Goal: Task Accomplishment & Management: Use online tool/utility

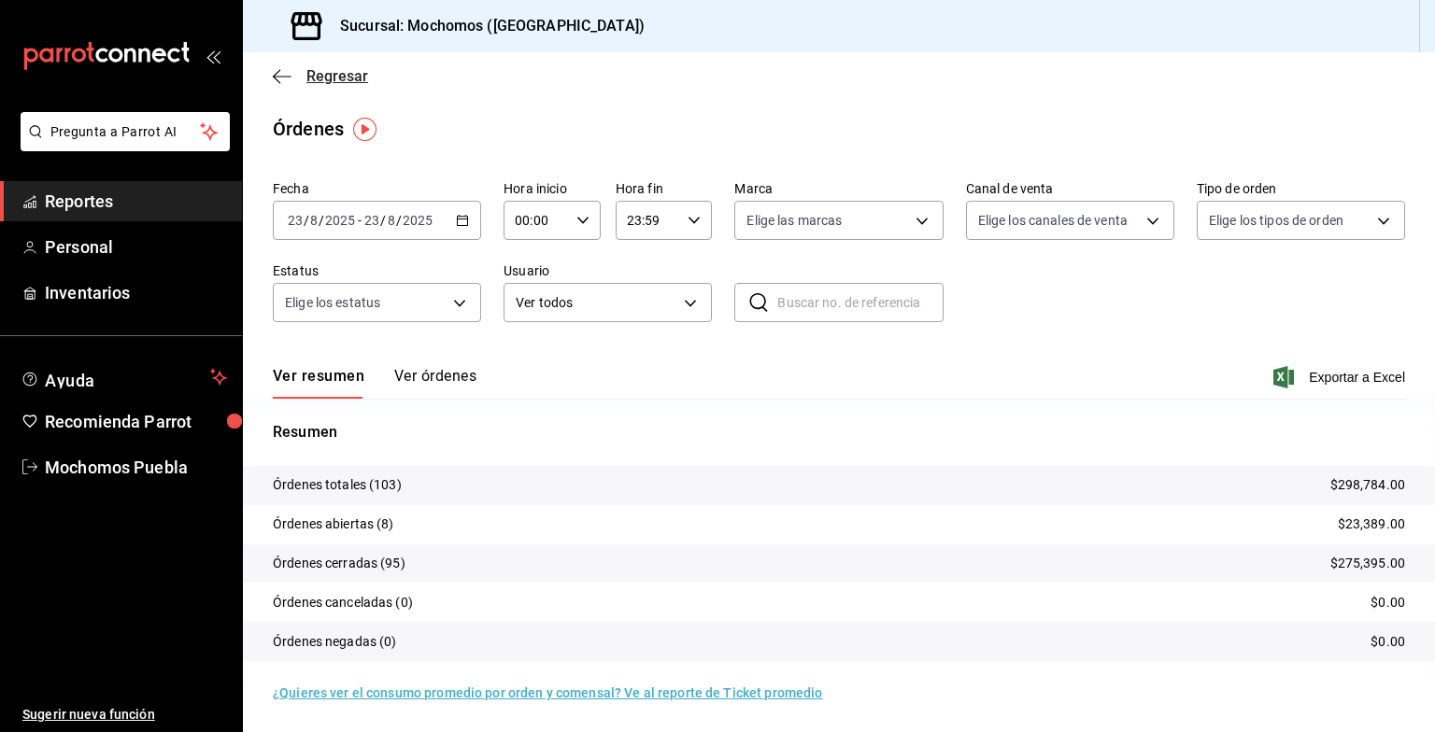
click at [357, 79] on span "Regresar" at bounding box center [337, 76] width 62 height 18
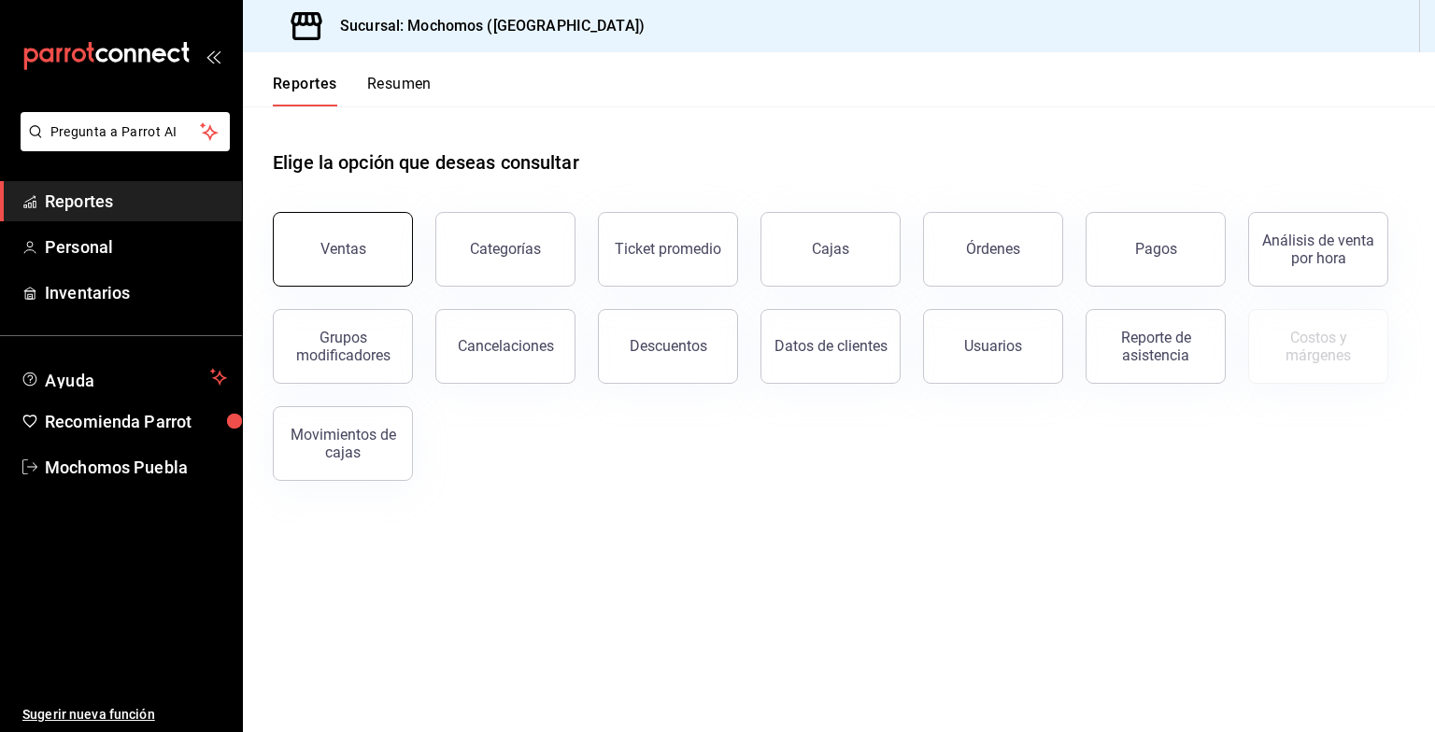
click at [340, 245] on div "Ventas" at bounding box center [343, 249] width 46 height 18
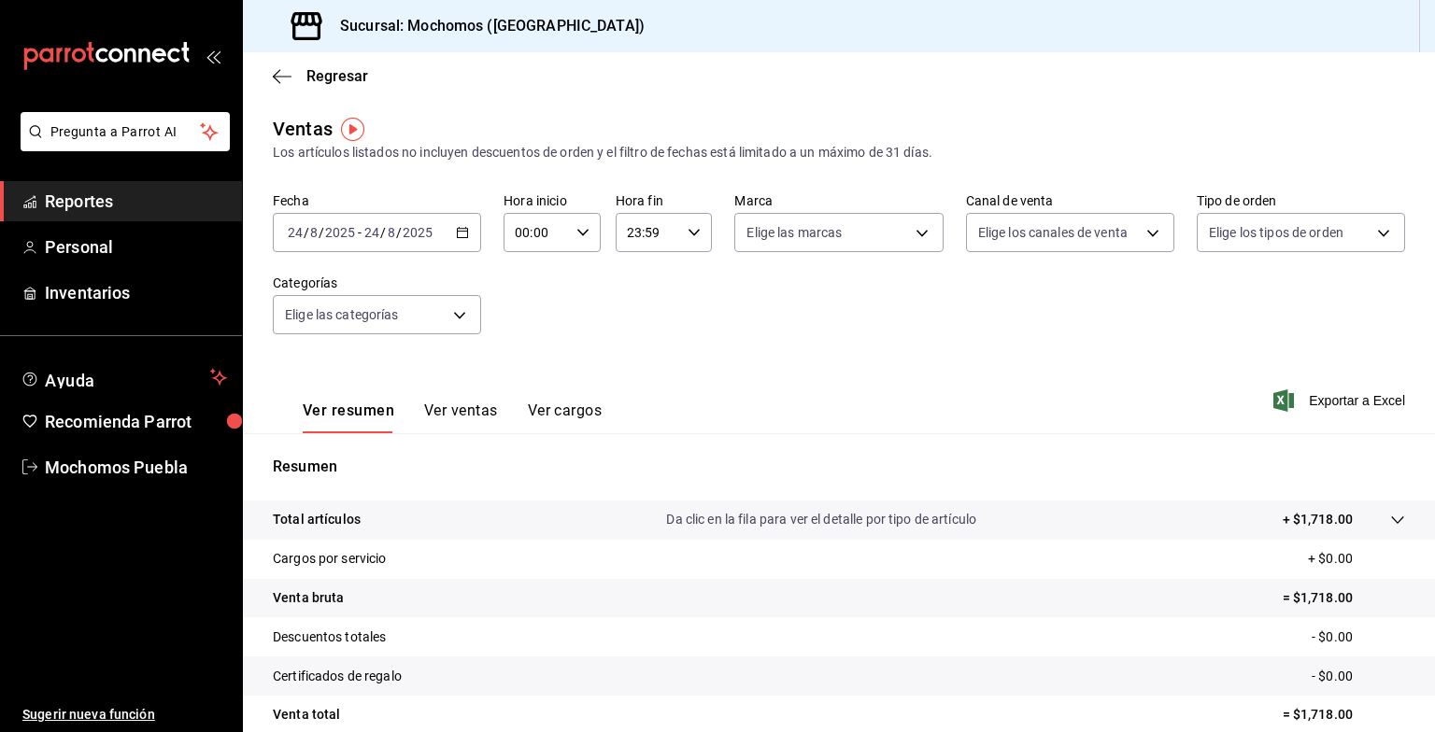
click at [317, 87] on div "Regresar" at bounding box center [839, 76] width 1192 height 48
click at [327, 74] on span "Regresar" at bounding box center [337, 76] width 62 height 18
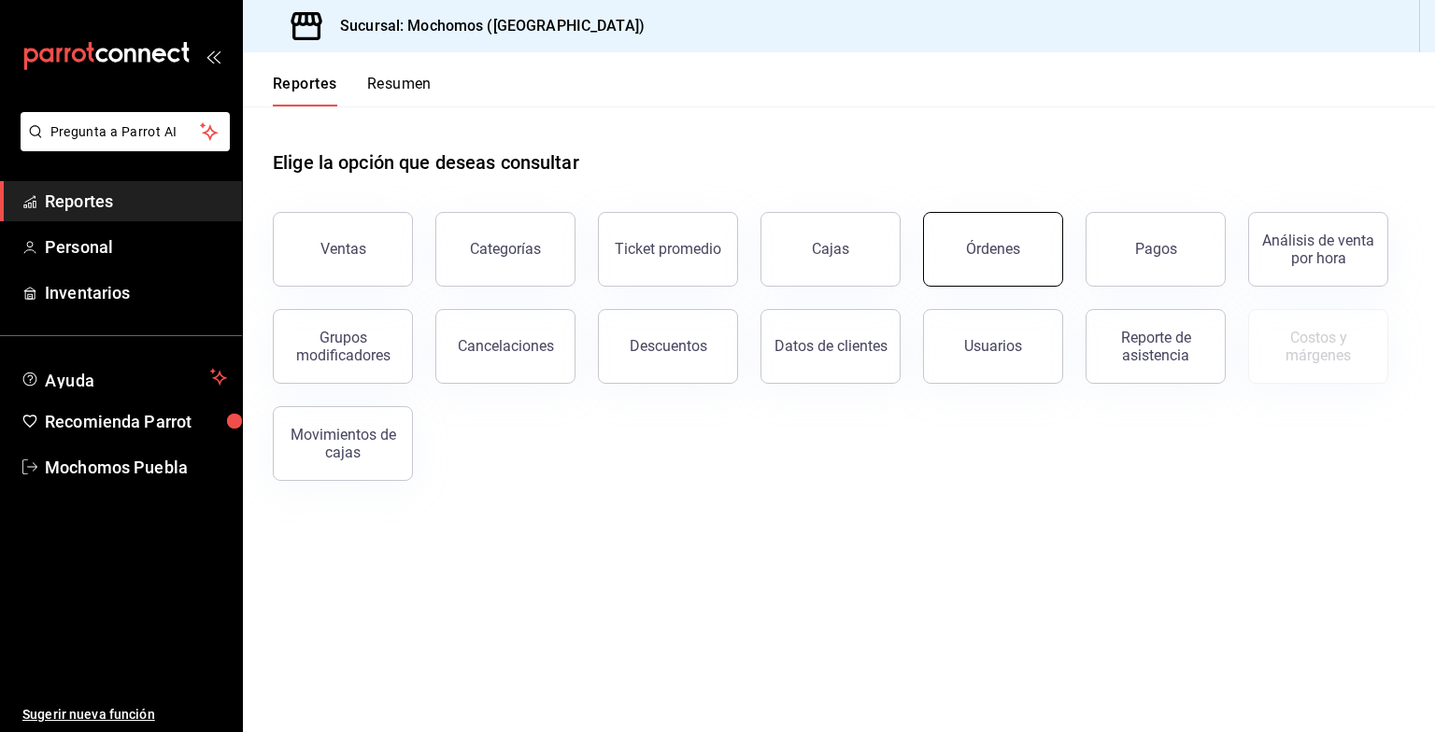
click at [1043, 244] on button "Órdenes" at bounding box center [993, 249] width 140 height 75
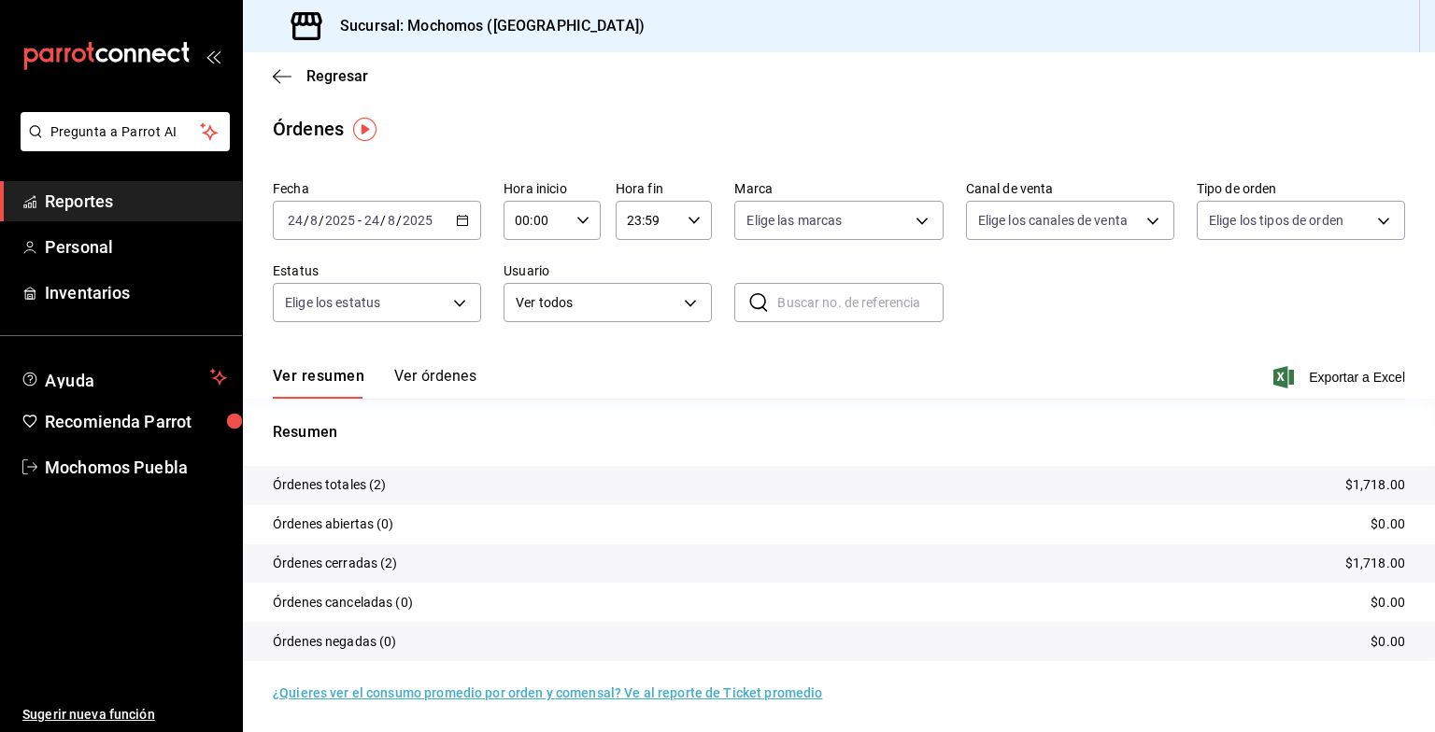
click at [468, 217] on div "[DATE] [DATE] - [DATE] [DATE]" at bounding box center [377, 220] width 208 height 39
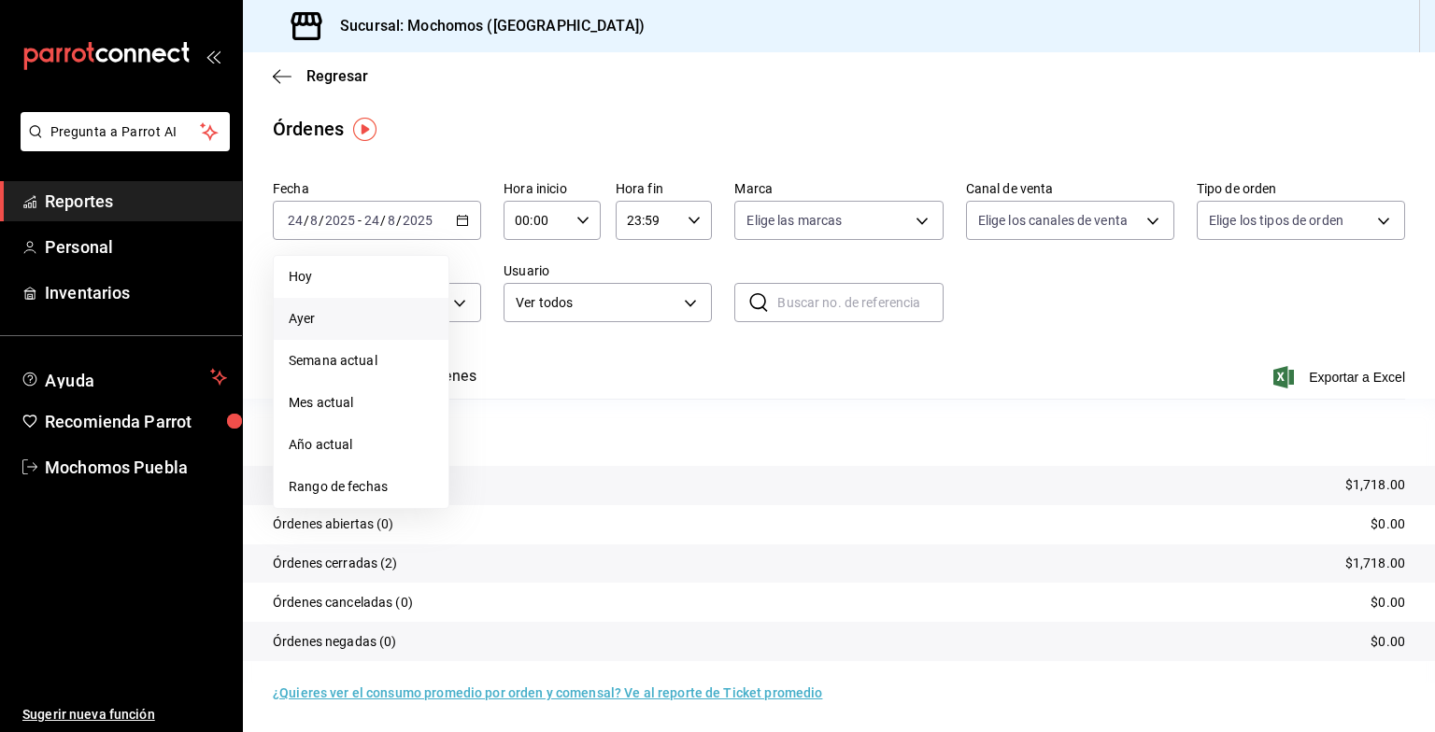
click at [341, 320] on span "Ayer" at bounding box center [361, 319] width 145 height 20
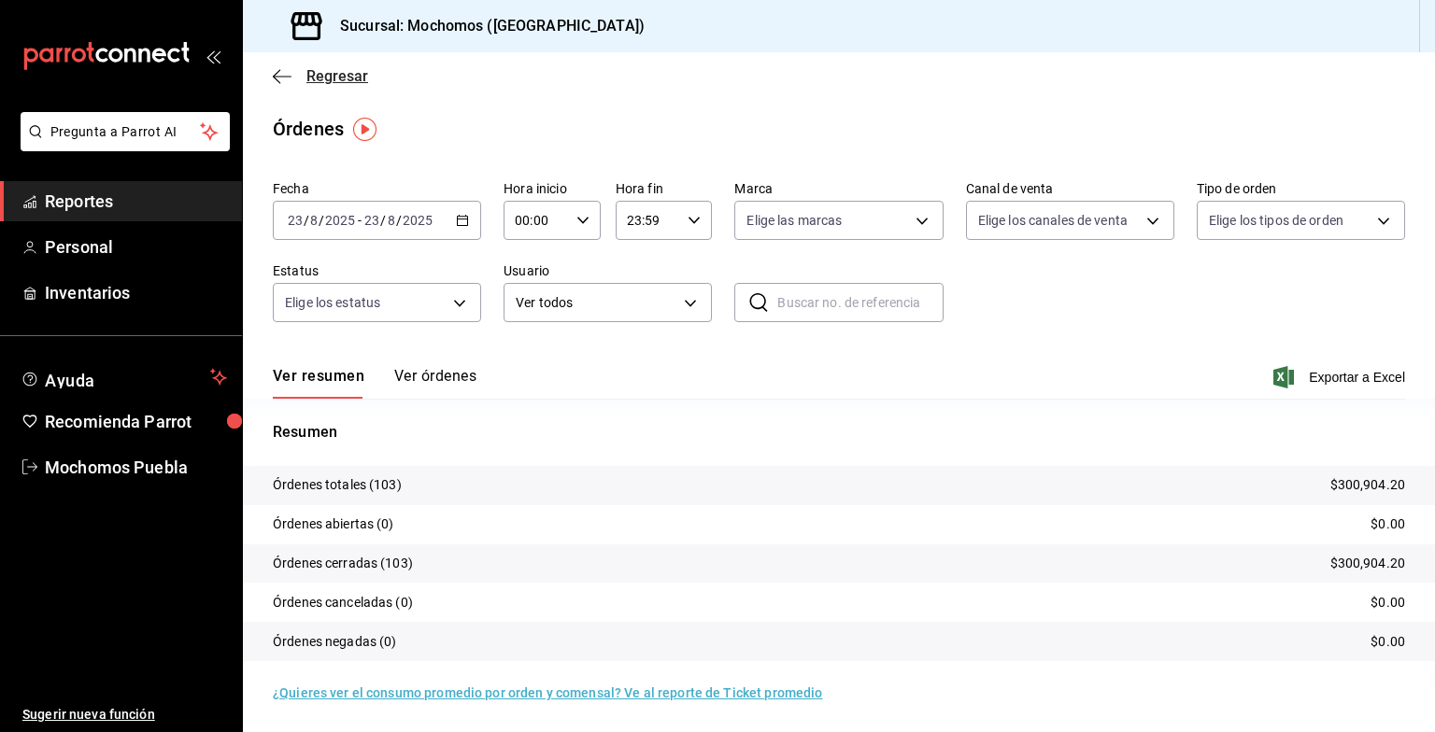
click at [346, 79] on span "Regresar" at bounding box center [337, 76] width 62 height 18
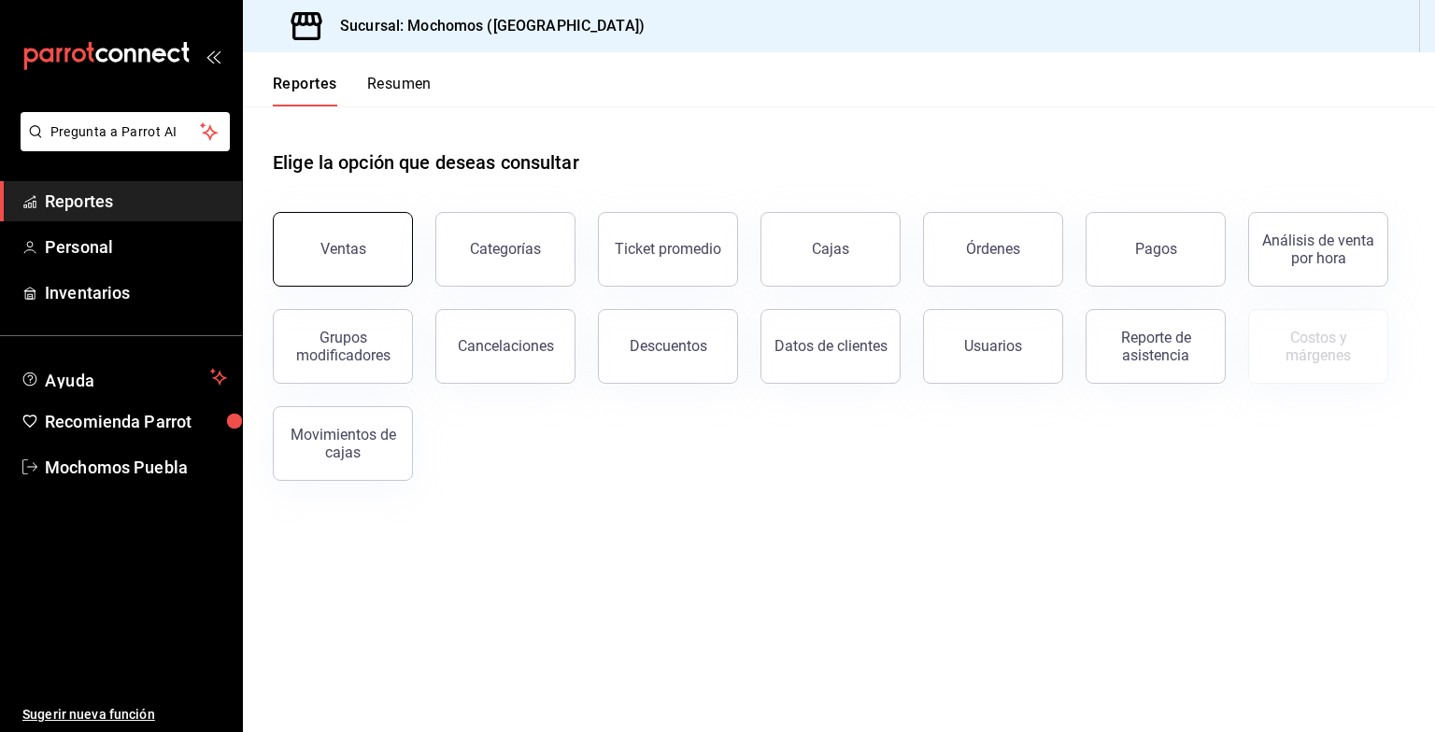
click at [350, 262] on button "Ventas" at bounding box center [343, 249] width 140 height 75
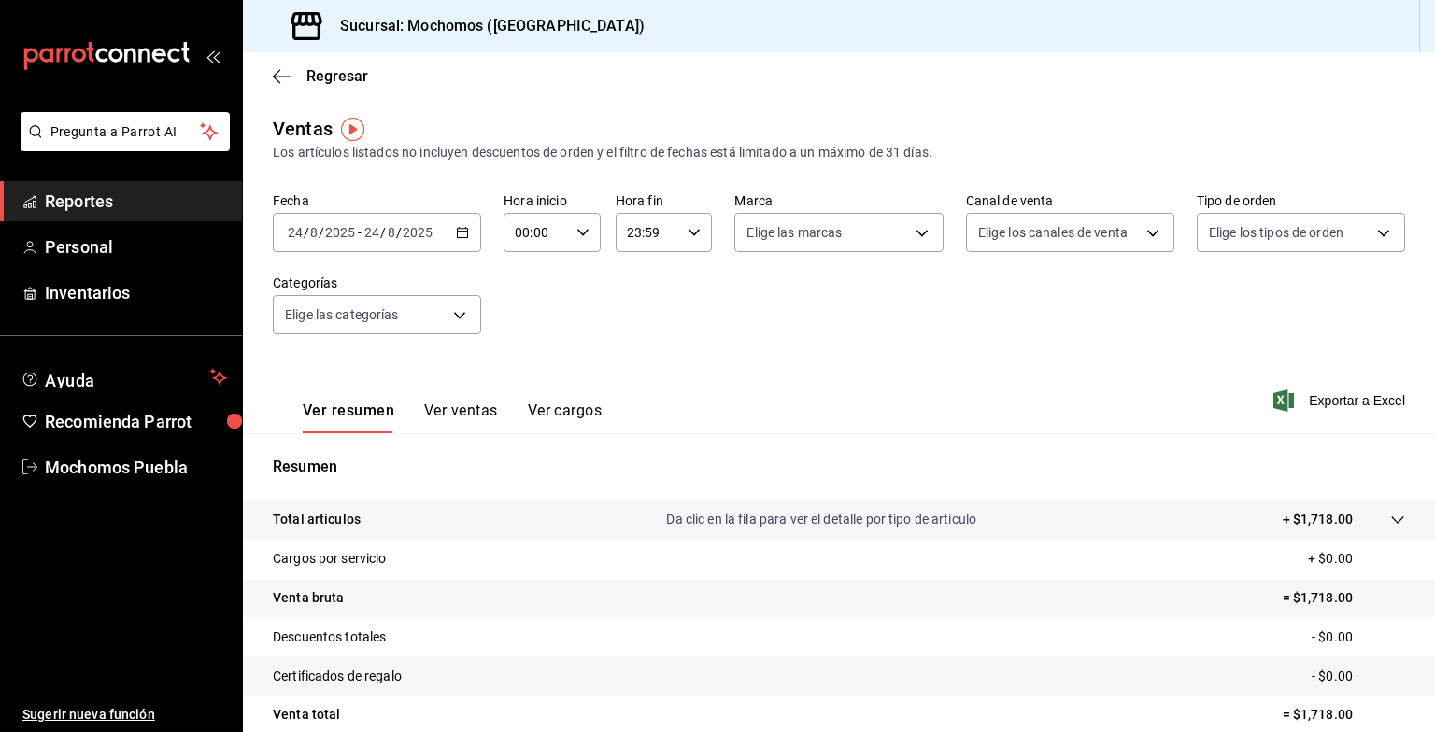
click at [467, 238] on div "[DATE] [DATE] - [DATE] [DATE]" at bounding box center [377, 232] width 208 height 39
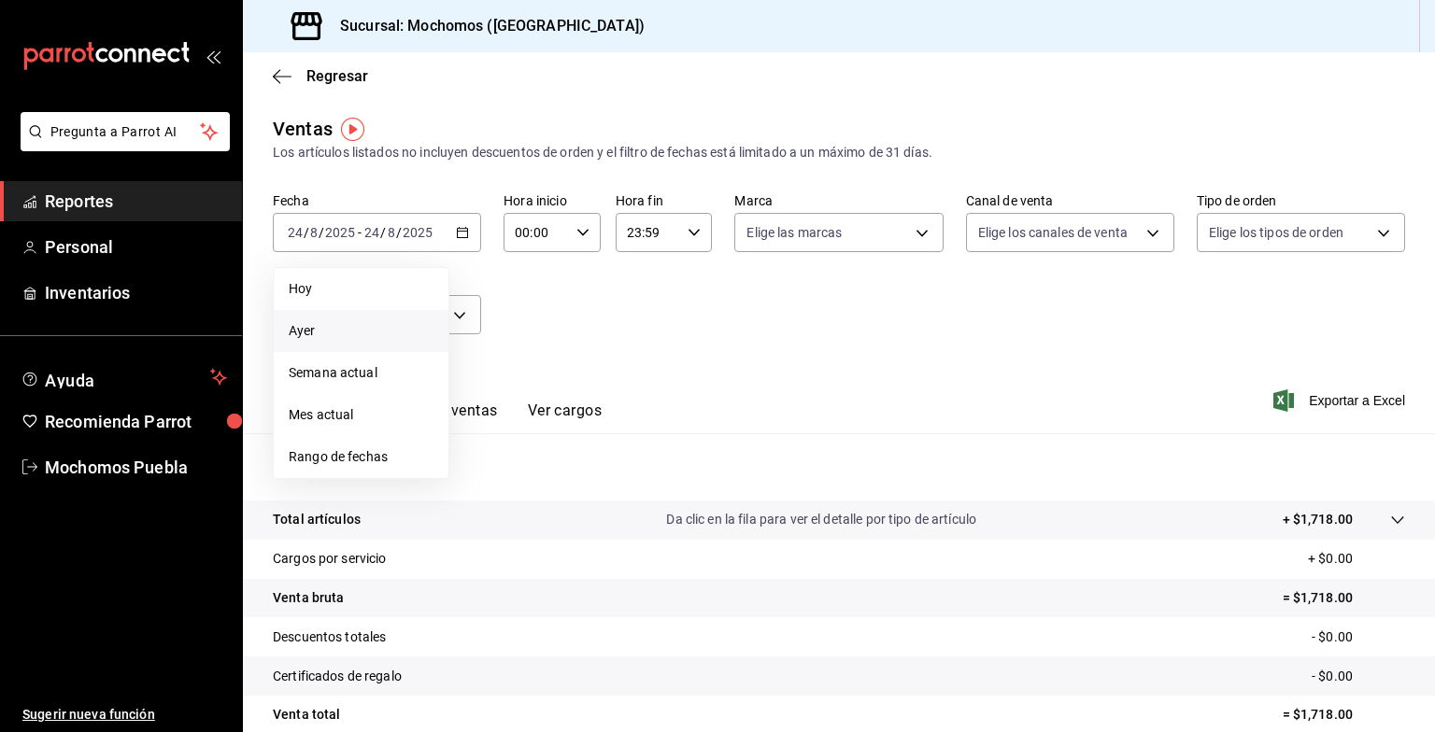
click at [347, 321] on span "Ayer" at bounding box center [361, 331] width 145 height 20
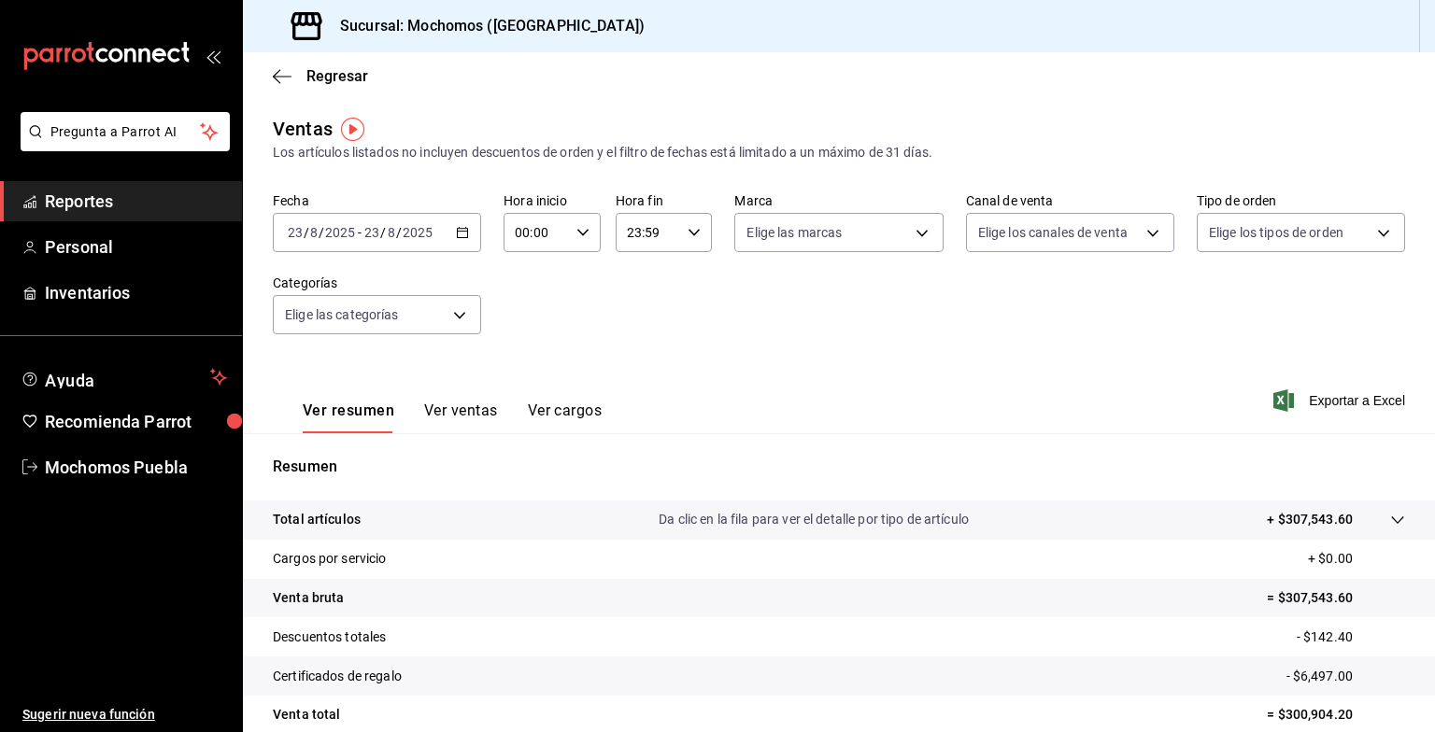
click at [464, 231] on \(Stroke\) "button" at bounding box center [462, 233] width 11 height 10
click at [367, 284] on span "Hoy" at bounding box center [361, 289] width 145 height 20
click at [322, 71] on span "Regresar" at bounding box center [337, 76] width 62 height 18
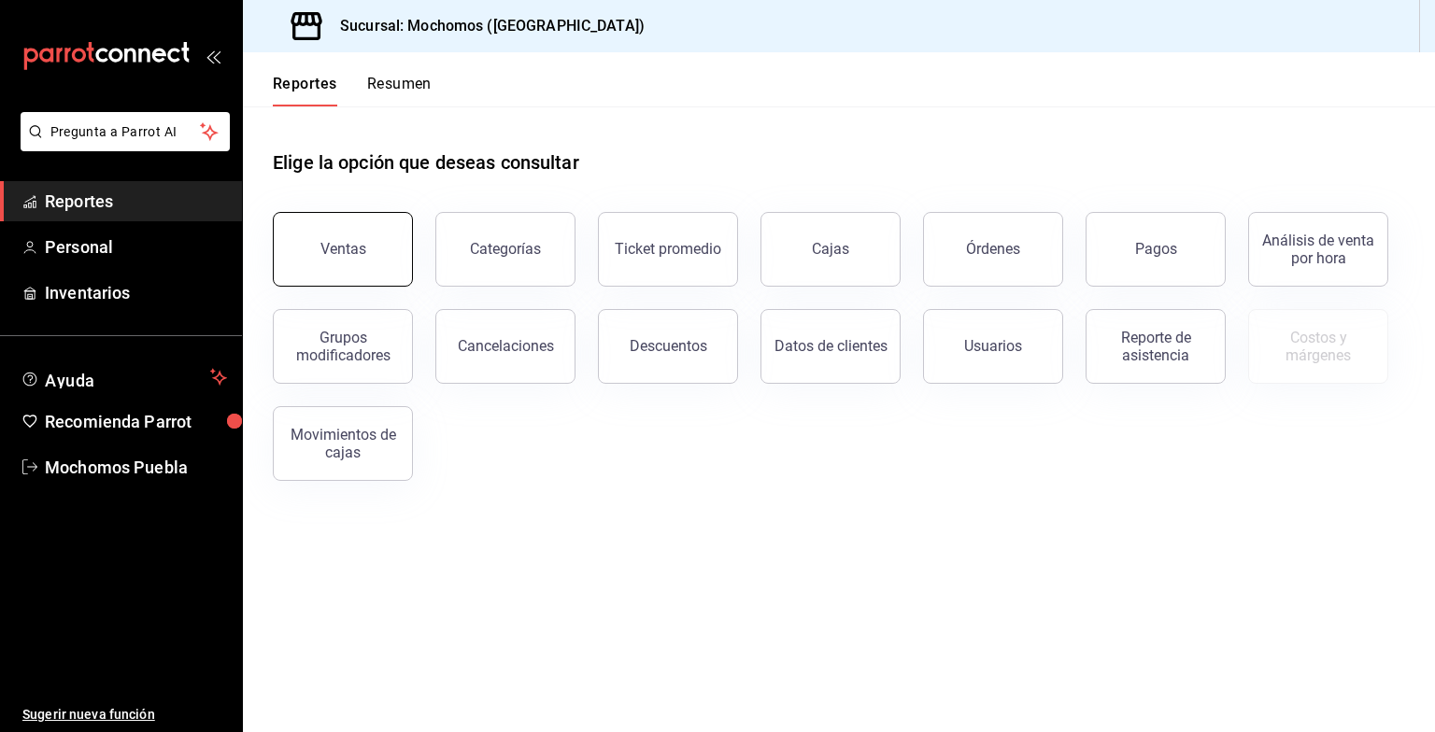
click at [352, 232] on button "Ventas" at bounding box center [343, 249] width 140 height 75
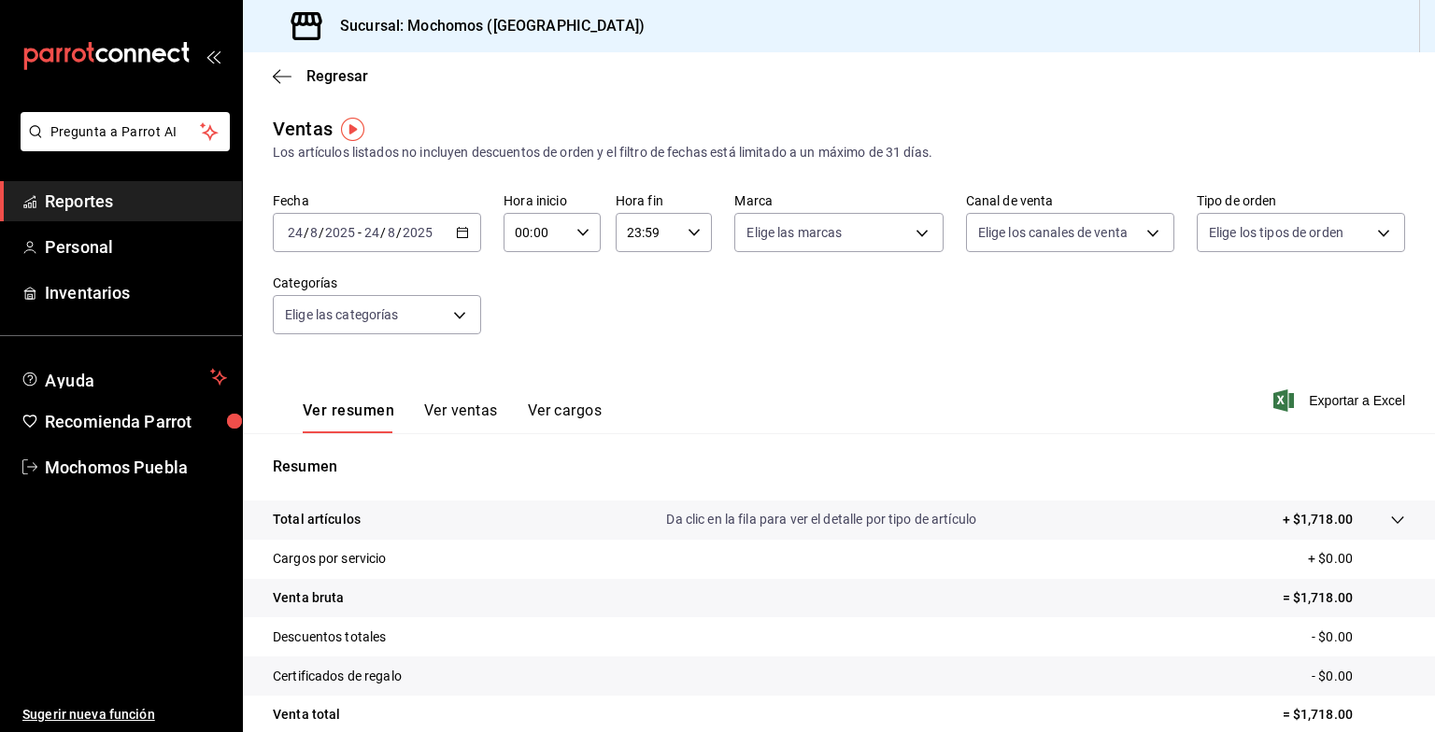
click at [460, 238] on \(Stroke\) "button" at bounding box center [462, 233] width 11 height 10
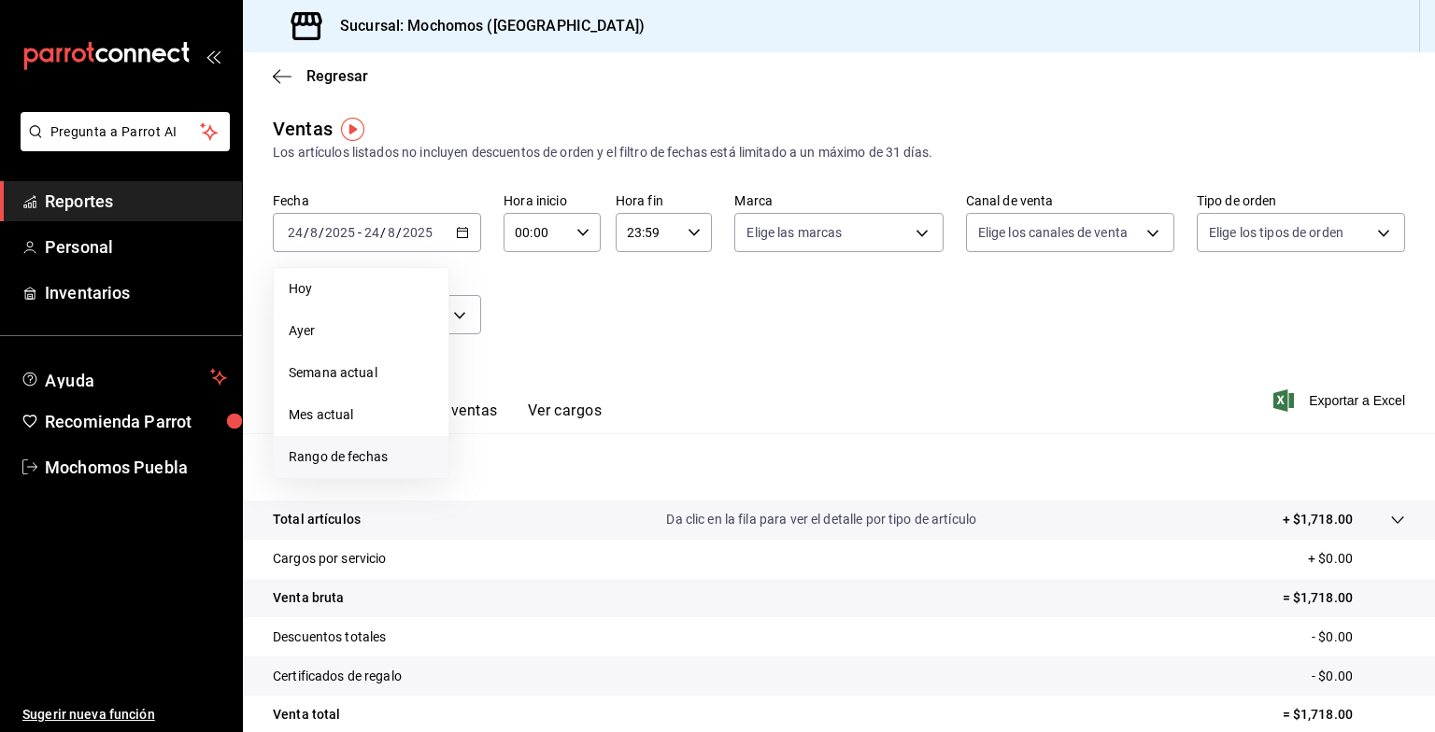
click at [374, 450] on span "Rango de fechas" at bounding box center [361, 457] width 145 height 20
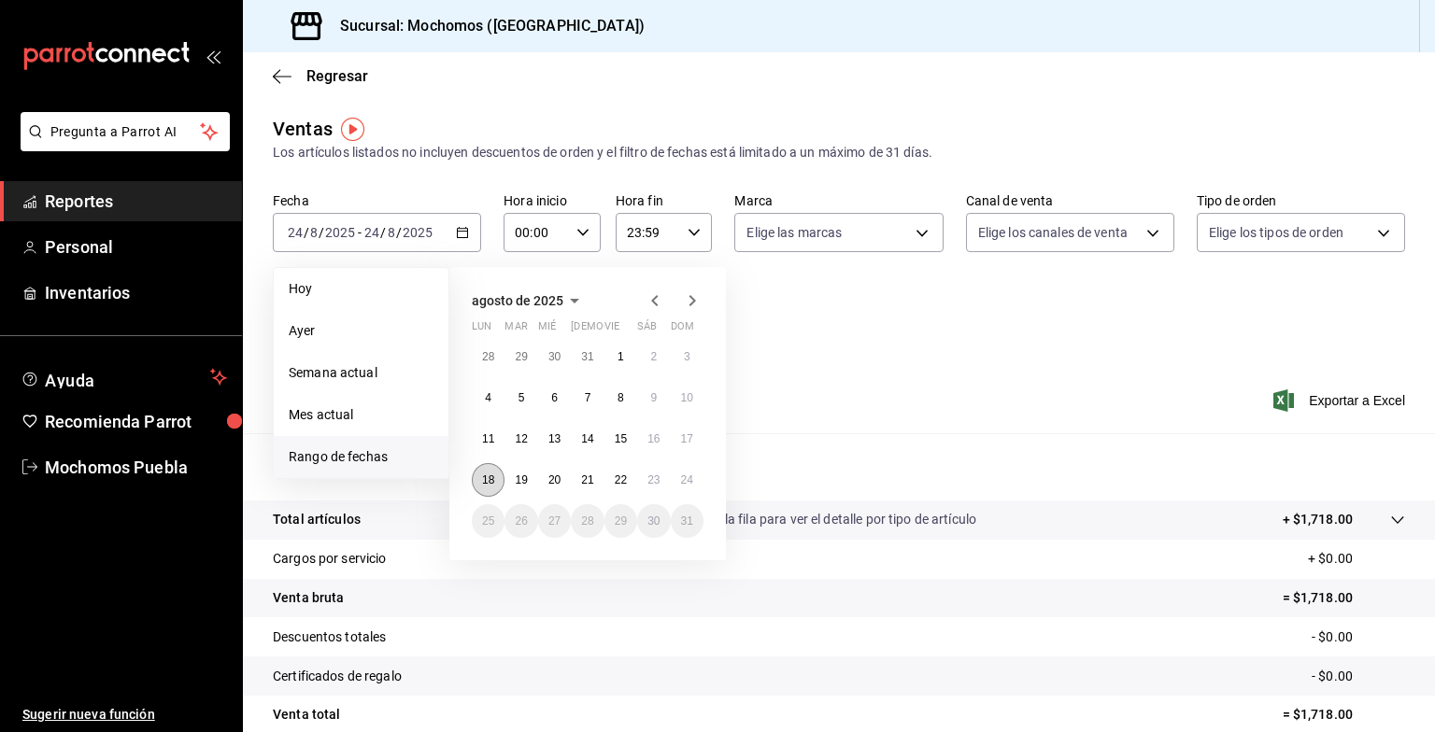
click at [491, 476] on abbr "18" at bounding box center [488, 480] width 12 height 13
click at [693, 482] on button "24" at bounding box center [687, 480] width 33 height 34
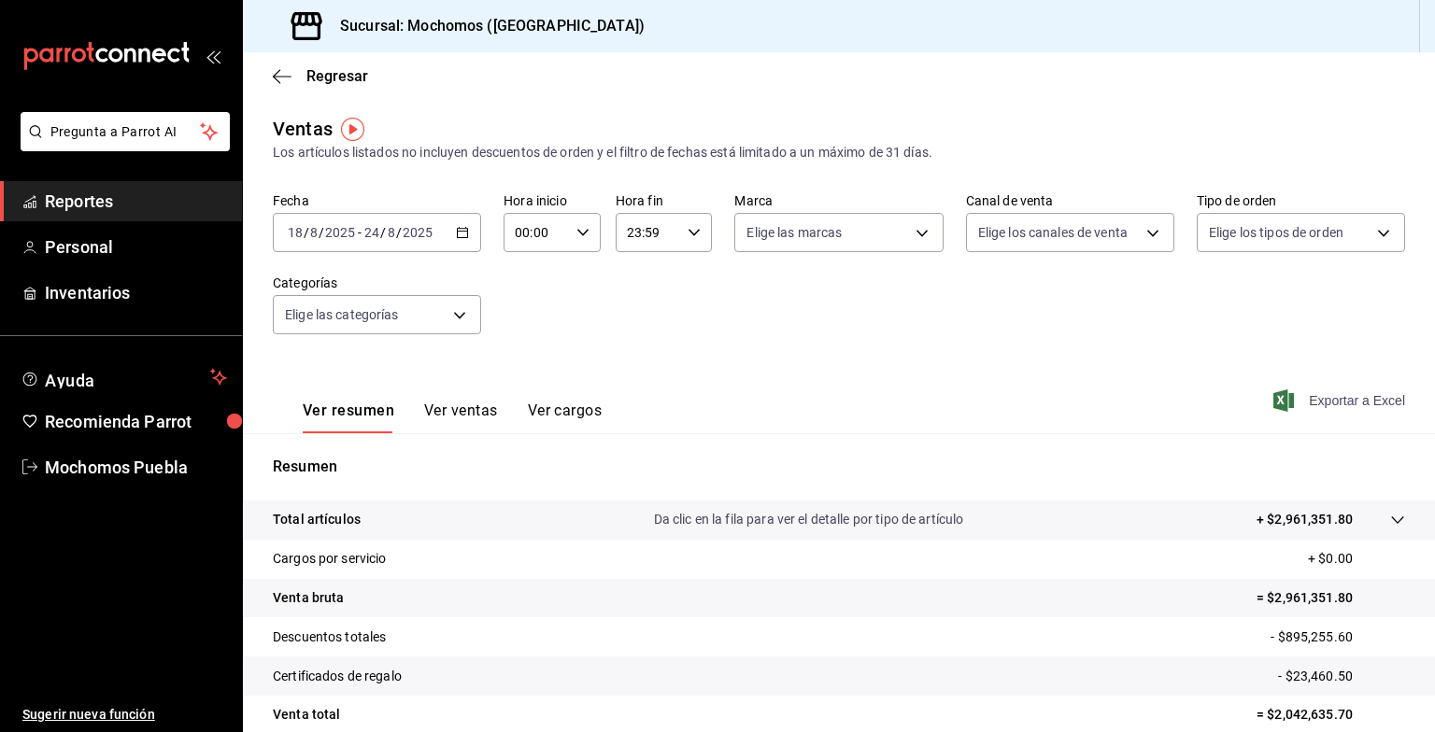
click at [1323, 402] on span "Exportar a Excel" at bounding box center [1341, 400] width 128 height 22
click at [458, 234] on icon "button" at bounding box center [462, 232] width 13 height 13
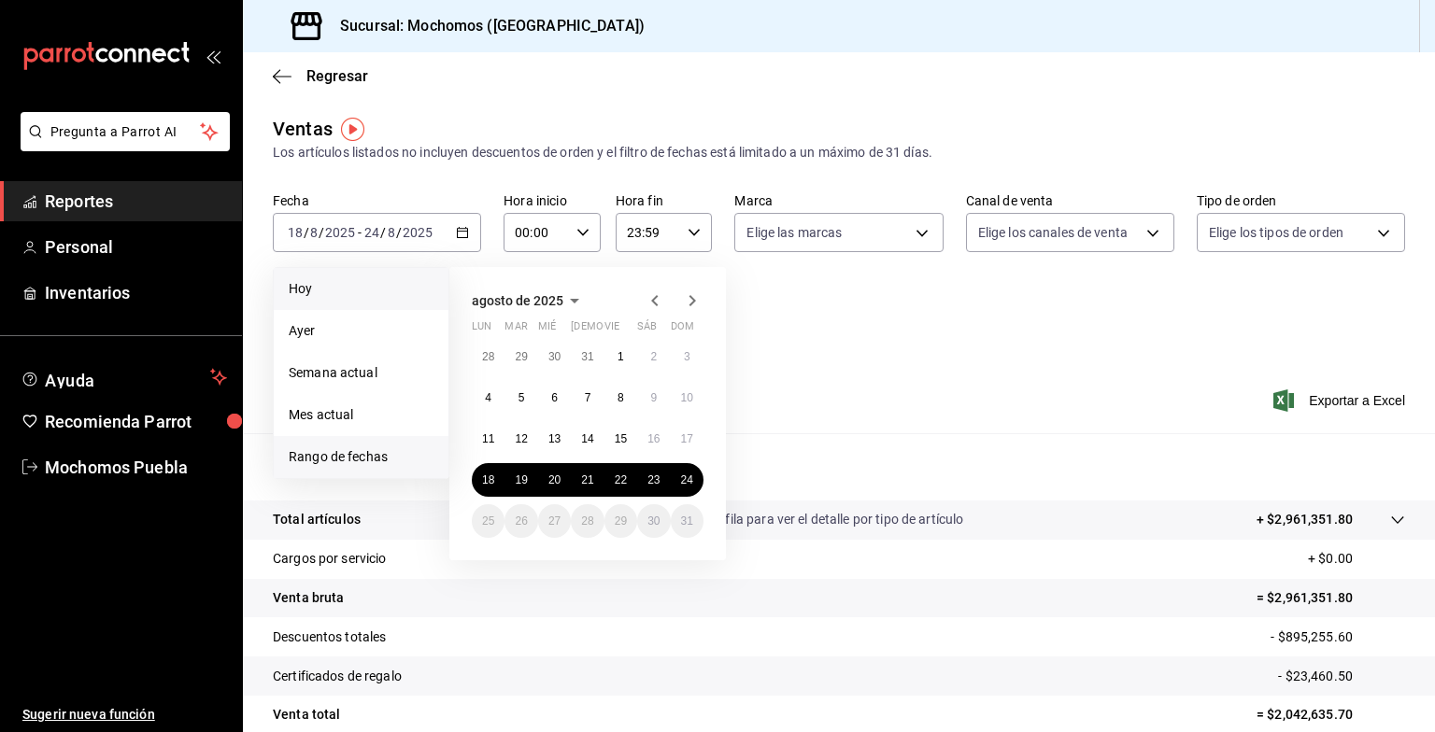
click at [337, 275] on li "Hoy" at bounding box center [361, 289] width 175 height 42
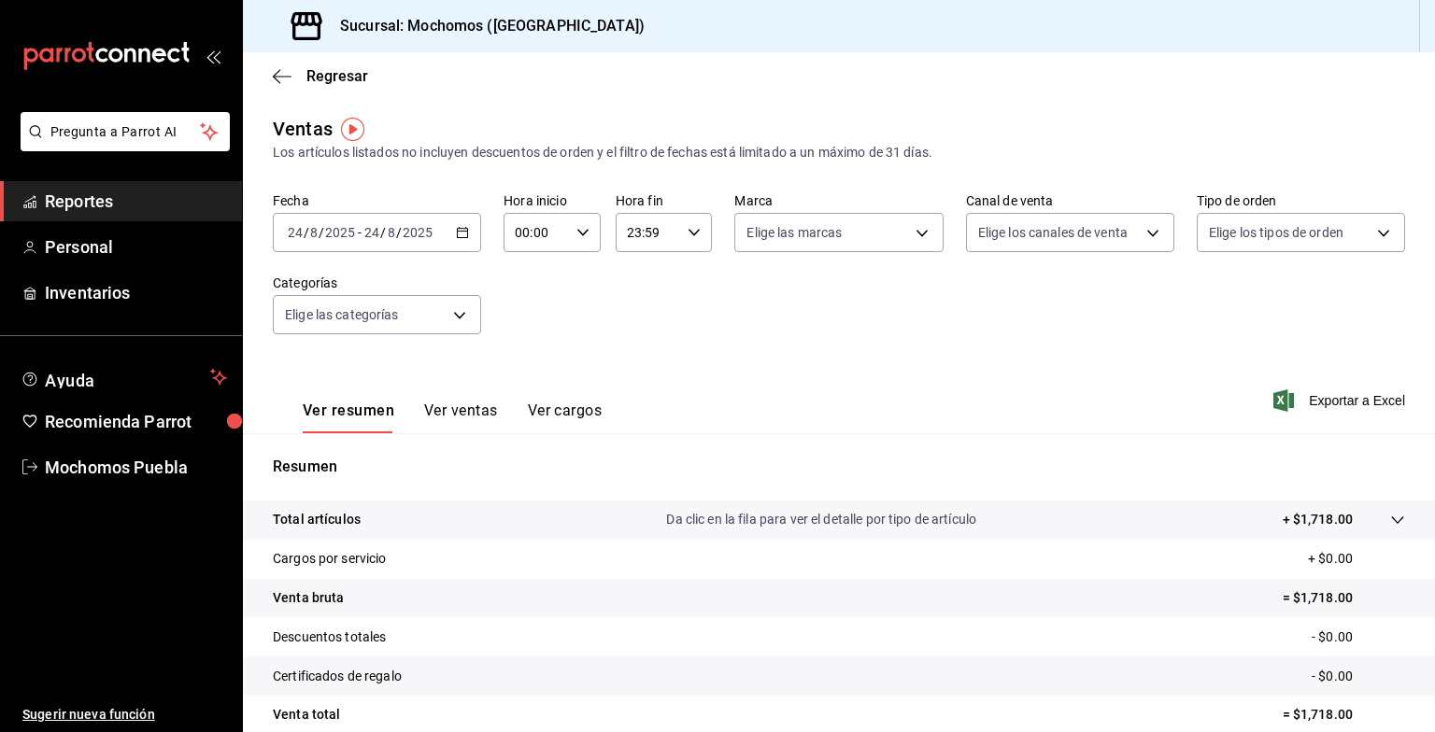
click at [463, 232] on icon "button" at bounding box center [462, 232] width 13 height 13
click at [347, 332] on span "Ayer" at bounding box center [361, 331] width 145 height 20
